Goal: Task Accomplishment & Management: Use online tool/utility

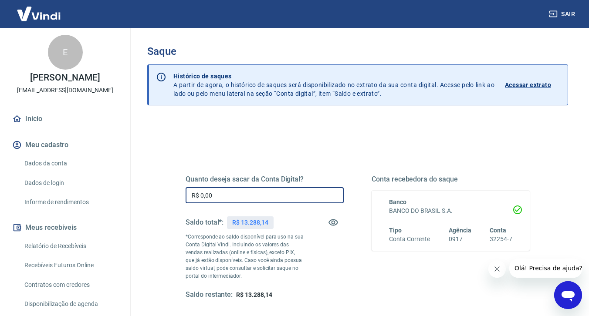
click at [235, 192] on input "R$ 0,00" at bounding box center [265, 195] width 158 height 16
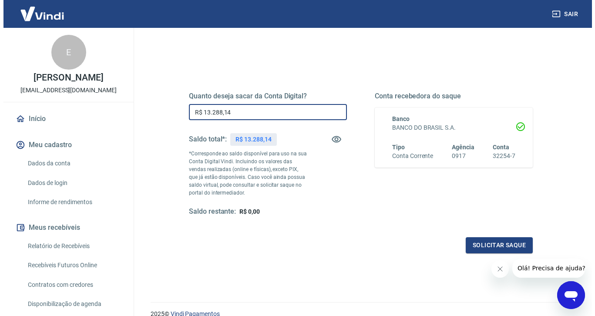
scroll to position [122, 0]
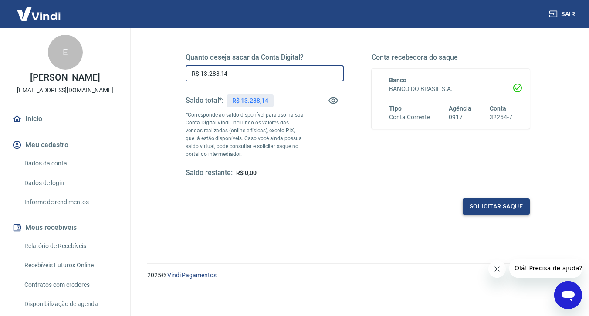
type input "R$ 13.288,14"
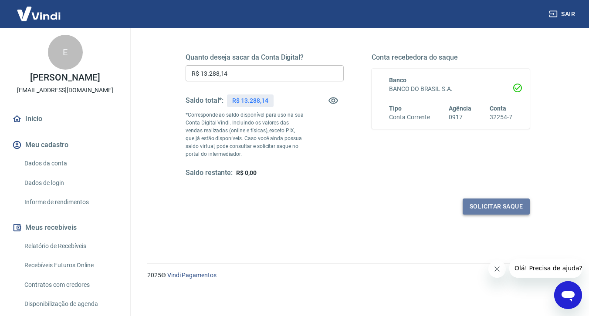
click at [478, 203] on button "Solicitar saque" at bounding box center [495, 207] width 67 height 16
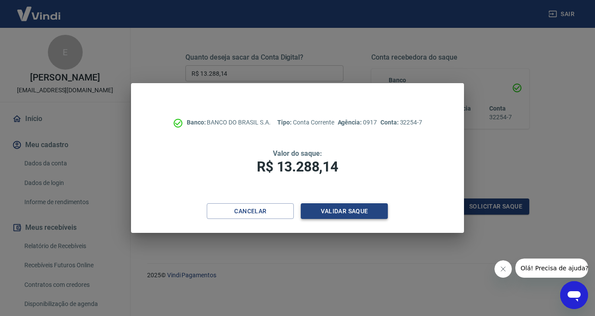
click at [348, 214] on button "Validar saque" at bounding box center [344, 211] width 87 height 16
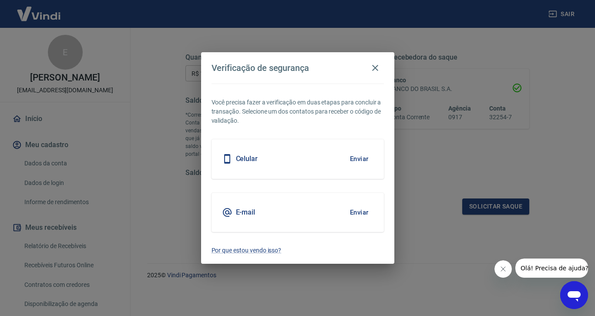
click at [361, 156] on button "Enviar" at bounding box center [359, 159] width 28 height 18
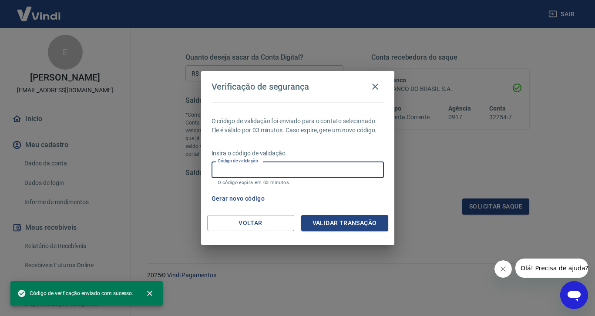
click at [257, 174] on input "Código de validação" at bounding box center [298, 170] width 172 height 16
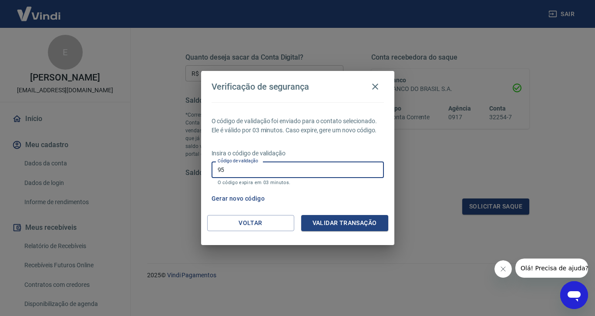
type input "9"
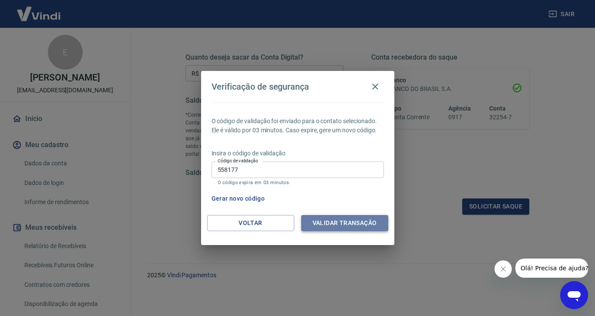
click at [337, 226] on button "Validar transação" at bounding box center [344, 223] width 87 height 16
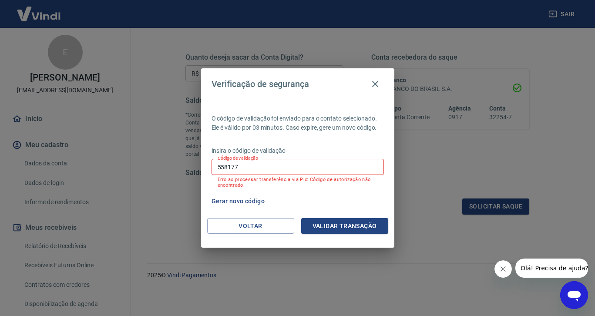
click at [275, 170] on input "558177" at bounding box center [298, 167] width 172 height 16
type input "5"
type input "875397"
click at [359, 224] on button "Validar transação" at bounding box center [344, 226] width 87 height 16
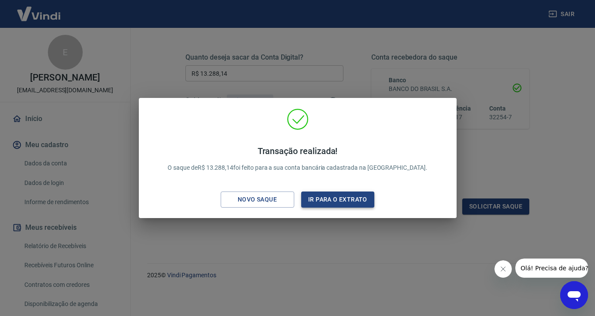
click at [348, 196] on button "Ir para o extrato" at bounding box center [338, 200] width 74 height 16
